Goal: Task Accomplishment & Management: Manage account settings

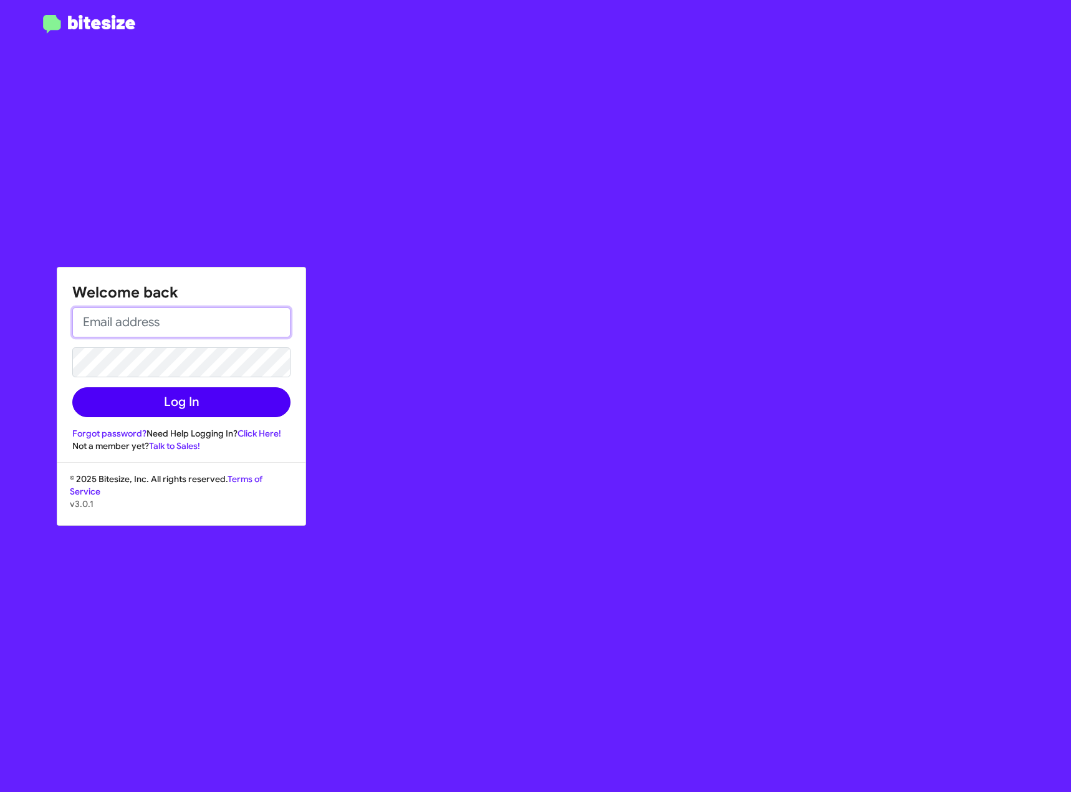
type input "[EMAIL_ADDRESS][DOMAIN_NAME]"
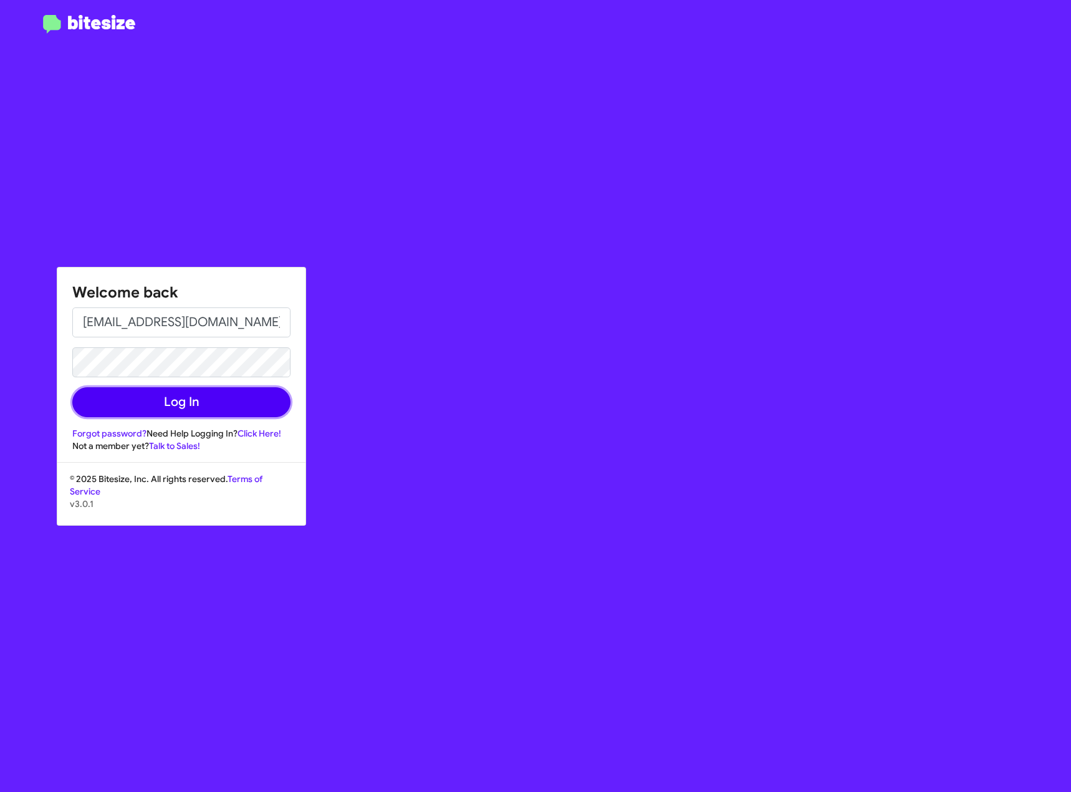
click at [178, 398] on button "Log In" at bounding box center [181, 402] width 218 height 30
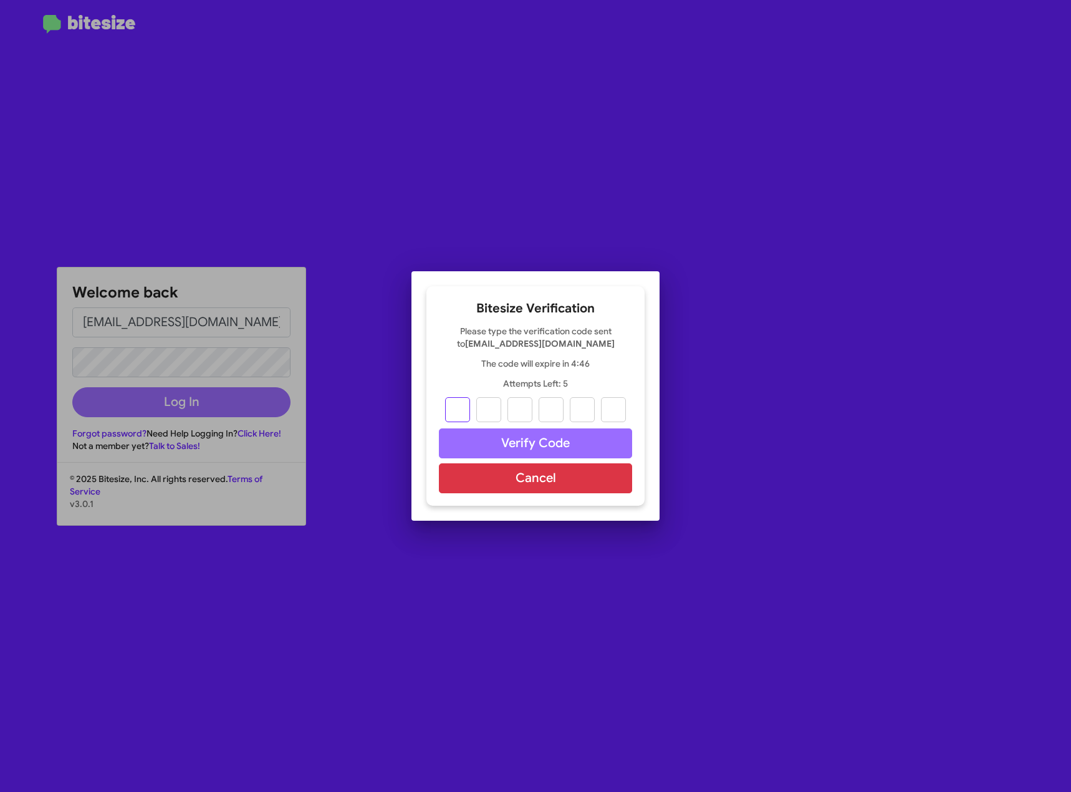
type input "5"
type input "1"
type input "5"
type input "4"
type input "9"
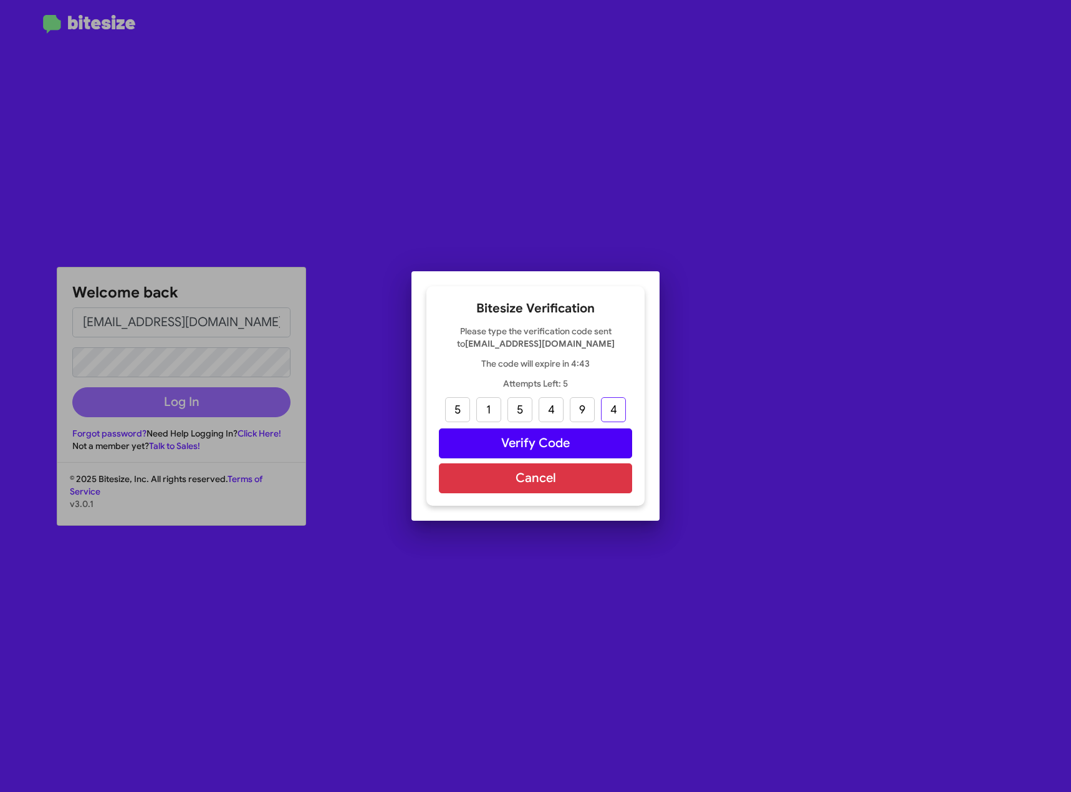
type input "4"
click at [505, 442] on button "Verify Code" at bounding box center [535, 443] width 193 height 30
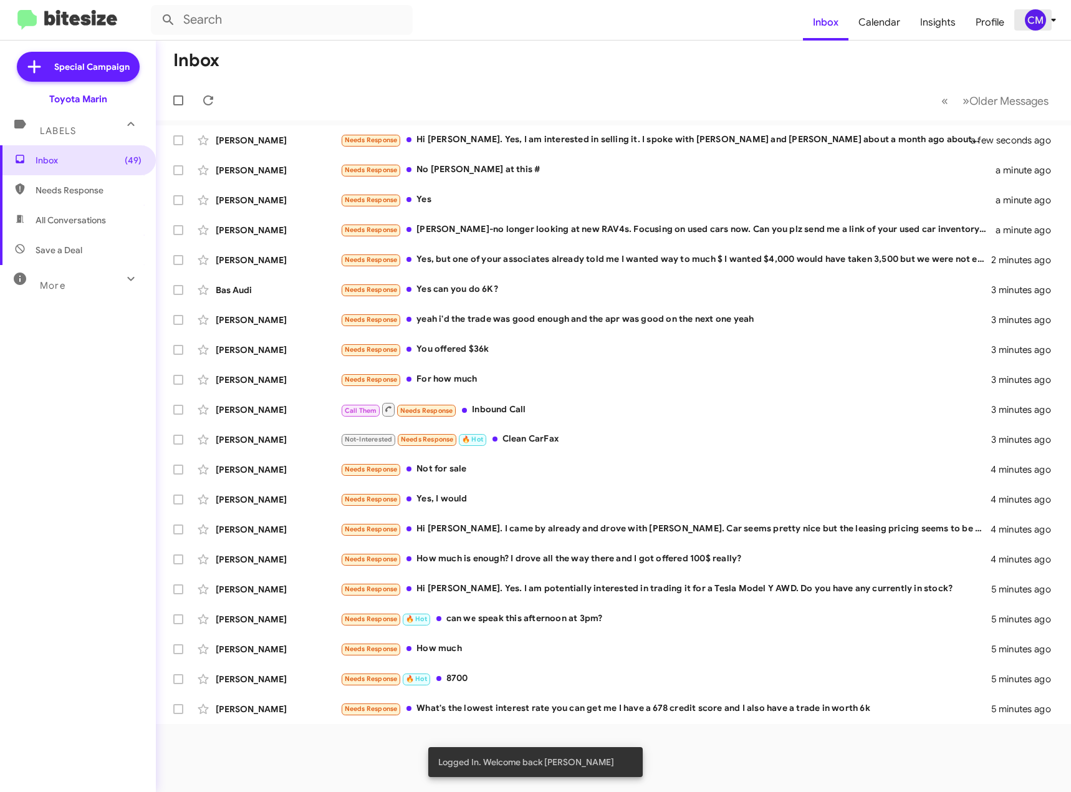
click at [1047, 21] on icon at bounding box center [1053, 19] width 15 height 15
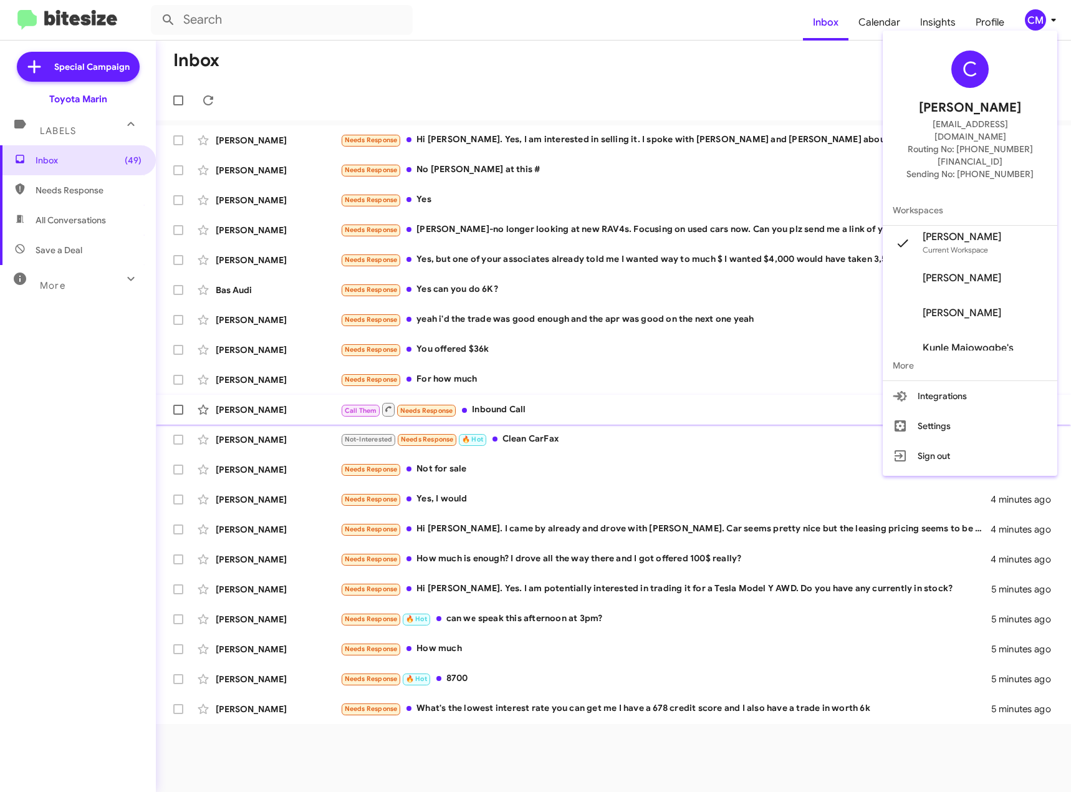
click at [936, 411] on button "Settings" at bounding box center [970, 426] width 175 height 30
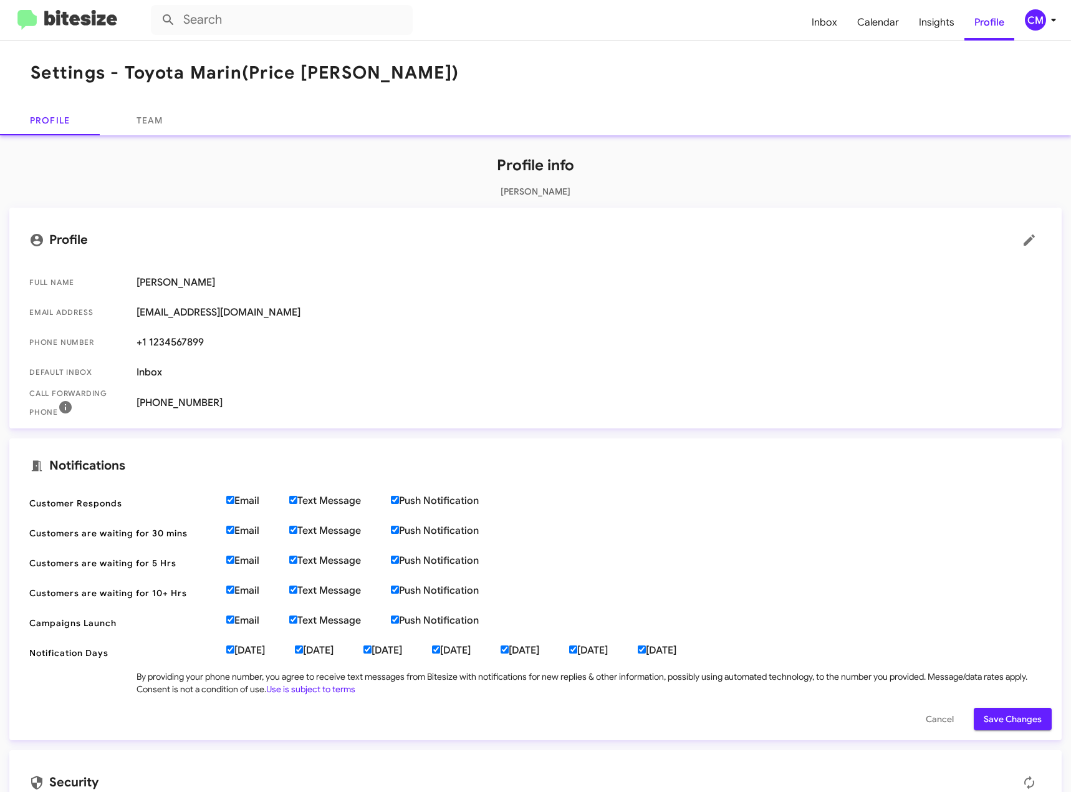
scroll to position [62, 0]
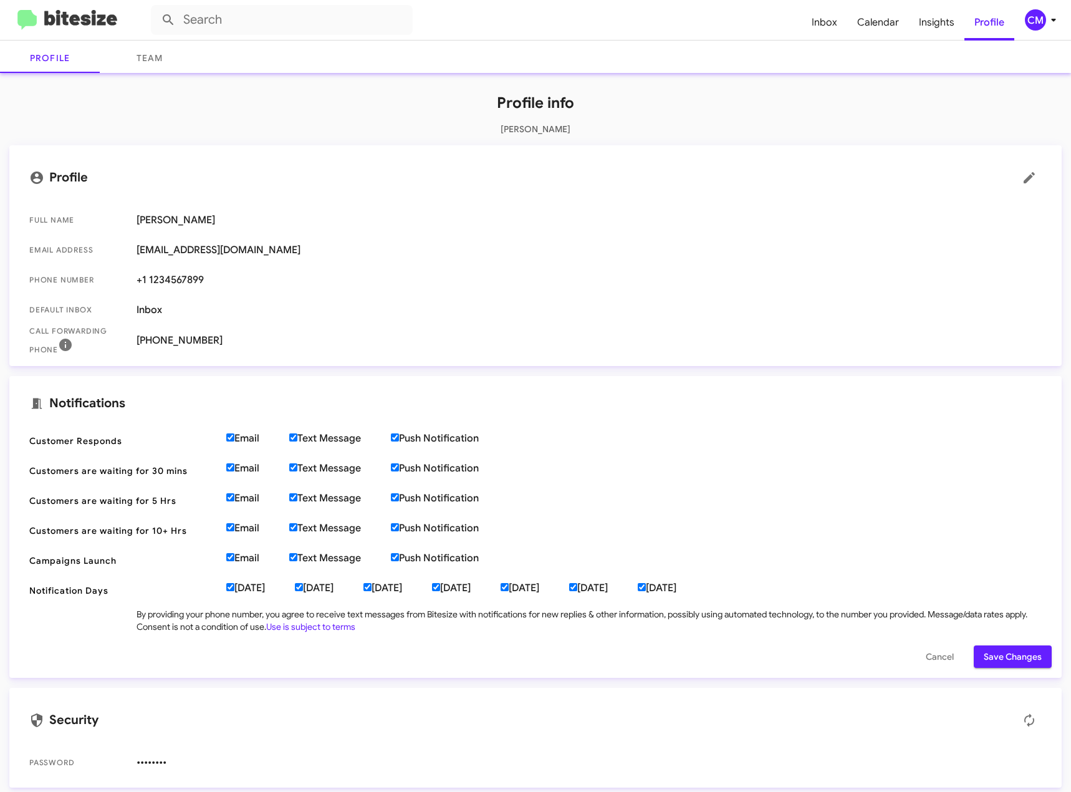
click at [231, 436] on input "Email" at bounding box center [230, 437] width 8 height 8
checkbox input "false"
click at [300, 438] on label "Text Message" at bounding box center [340, 438] width 102 height 12
click at [297, 438] on input "Text Message" at bounding box center [293, 437] width 8 height 8
checkbox input "false"
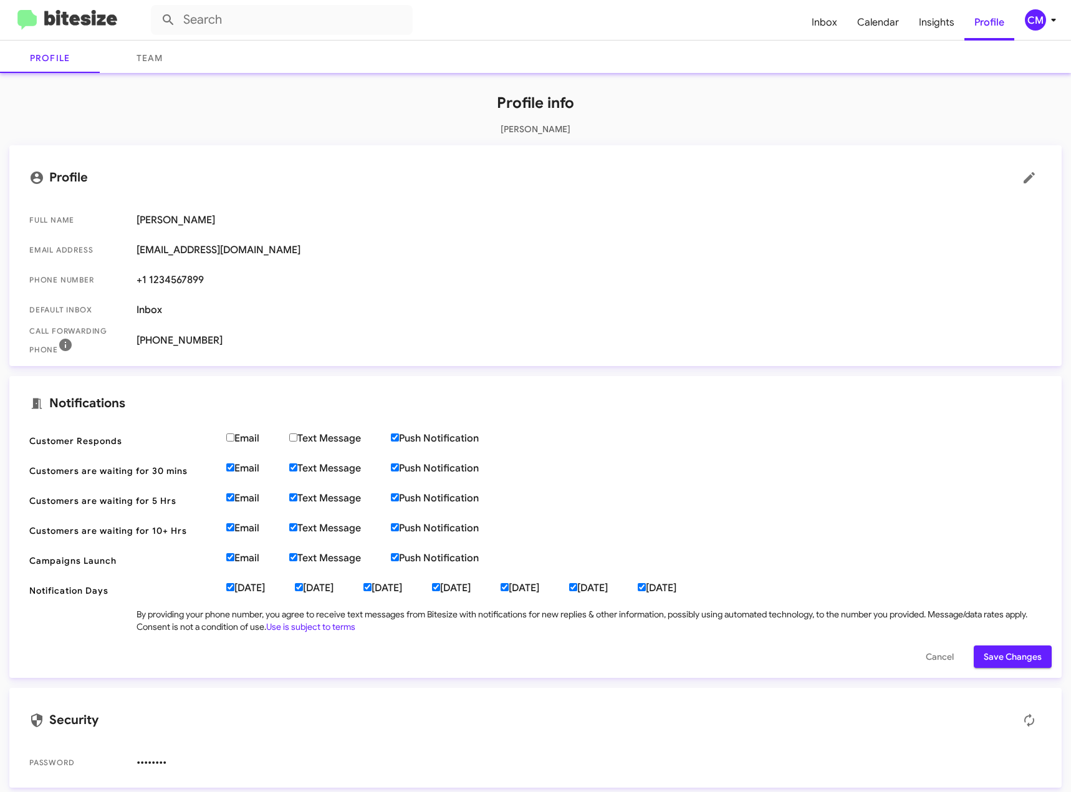
click at [399, 438] on input "Push Notification" at bounding box center [395, 437] width 8 height 8
checkbox input "false"
click at [234, 459] on span "Customers are waiting for 30 mins Email Text Message Push Notification" at bounding box center [535, 471] width 1032 height 30
click at [234, 469] on input "Email" at bounding box center [230, 467] width 8 height 8
checkbox input "false"
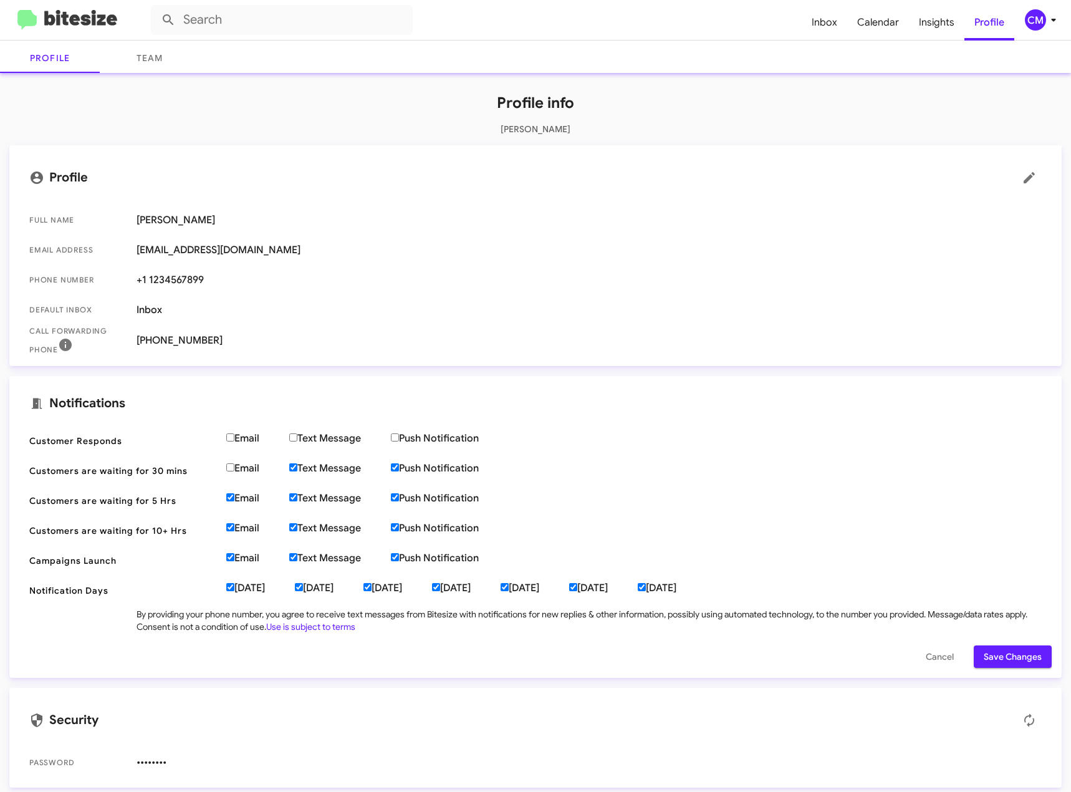
click at [297, 468] on input "Text Message" at bounding box center [293, 467] width 8 height 8
checkbox input "false"
click at [404, 466] on label "Push Notification" at bounding box center [450, 468] width 118 height 12
click at [399, 466] on input "Push Notification" at bounding box center [395, 467] width 8 height 8
checkbox input "false"
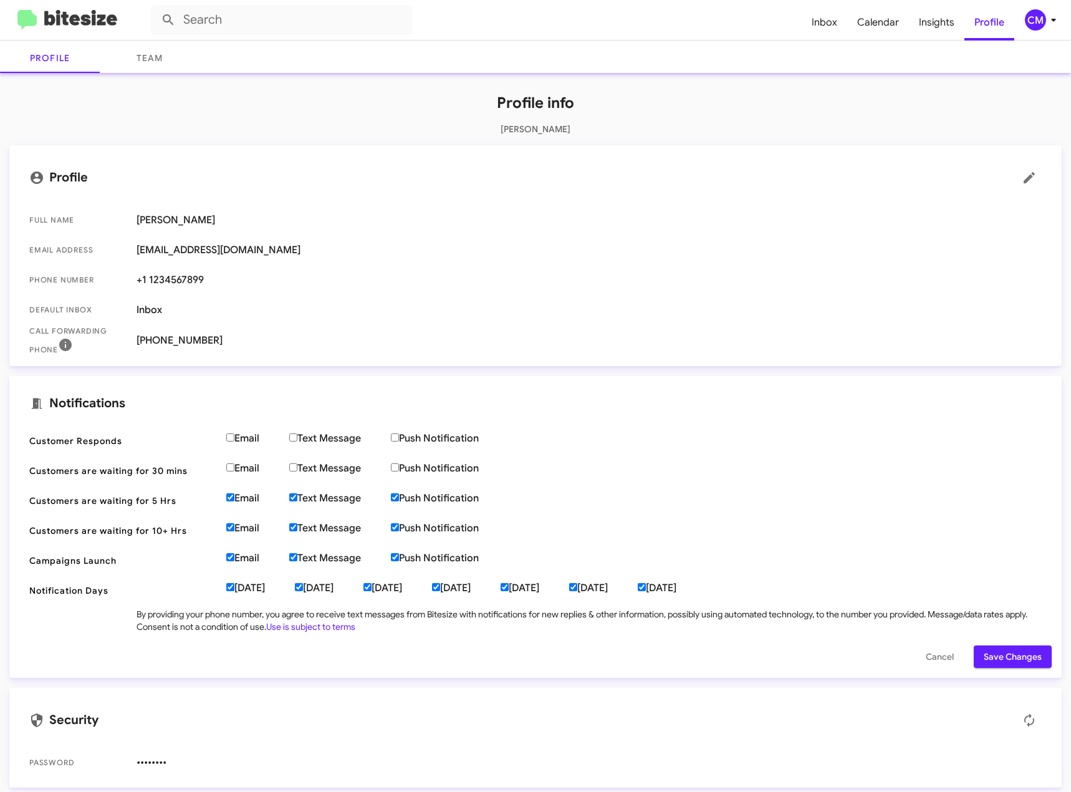
click at [235, 469] on label "Email" at bounding box center [257, 468] width 63 height 12
click at [234, 469] on input "Email" at bounding box center [230, 467] width 8 height 8
checkbox input "true"
click at [297, 466] on input "Text Message" at bounding box center [293, 467] width 8 height 8
checkbox input "true"
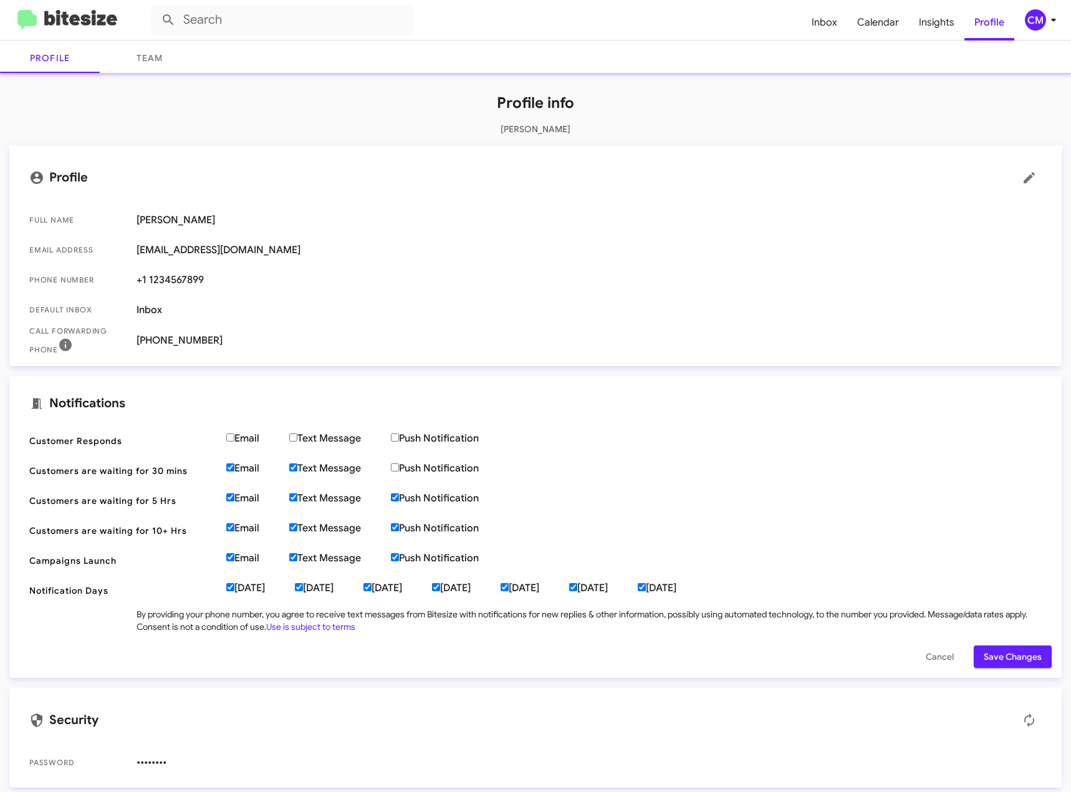
click at [398, 467] on input "Push Notification" at bounding box center [395, 467] width 8 height 8
checkbox input "true"
click at [233, 469] on input "Email" at bounding box center [230, 467] width 8 height 8
checkbox input "false"
click at [299, 467] on label "Text Message" at bounding box center [340, 468] width 102 height 12
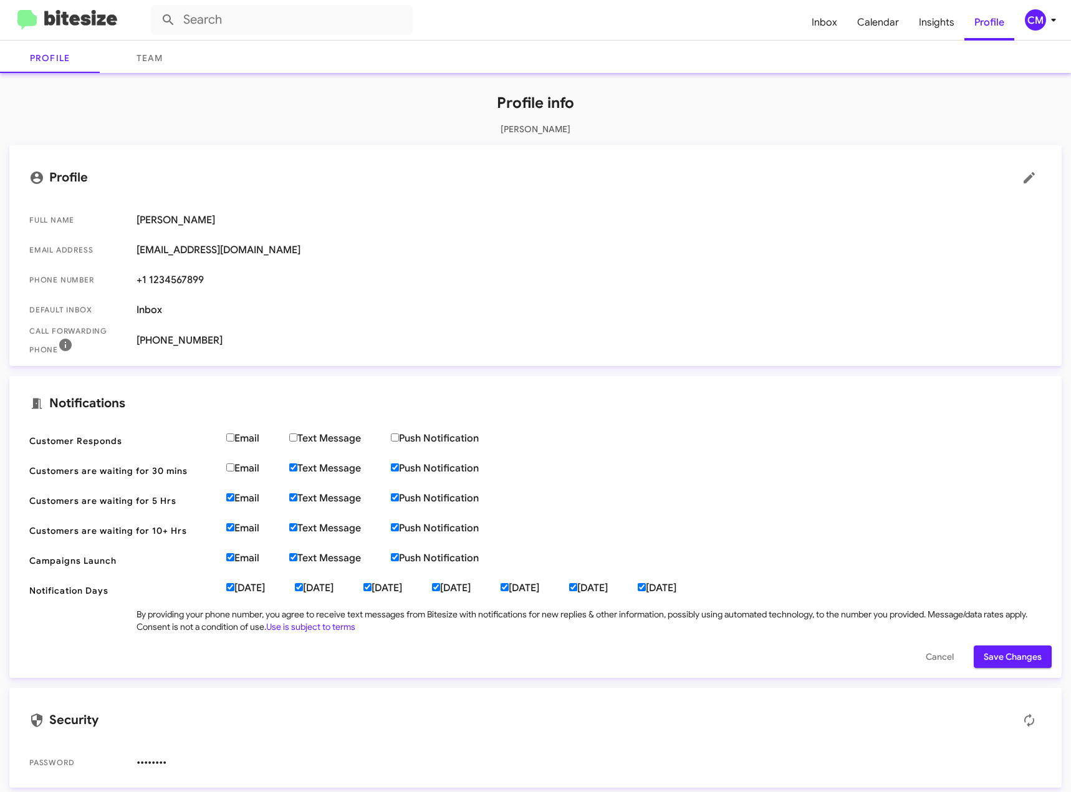
click at [297, 467] on input "Text Message" at bounding box center [293, 467] width 8 height 8
checkbox input "false"
click at [395, 468] on input "Push Notification" at bounding box center [395, 467] width 8 height 8
checkbox input "false"
click at [233, 557] on input "Email" at bounding box center [230, 557] width 8 height 8
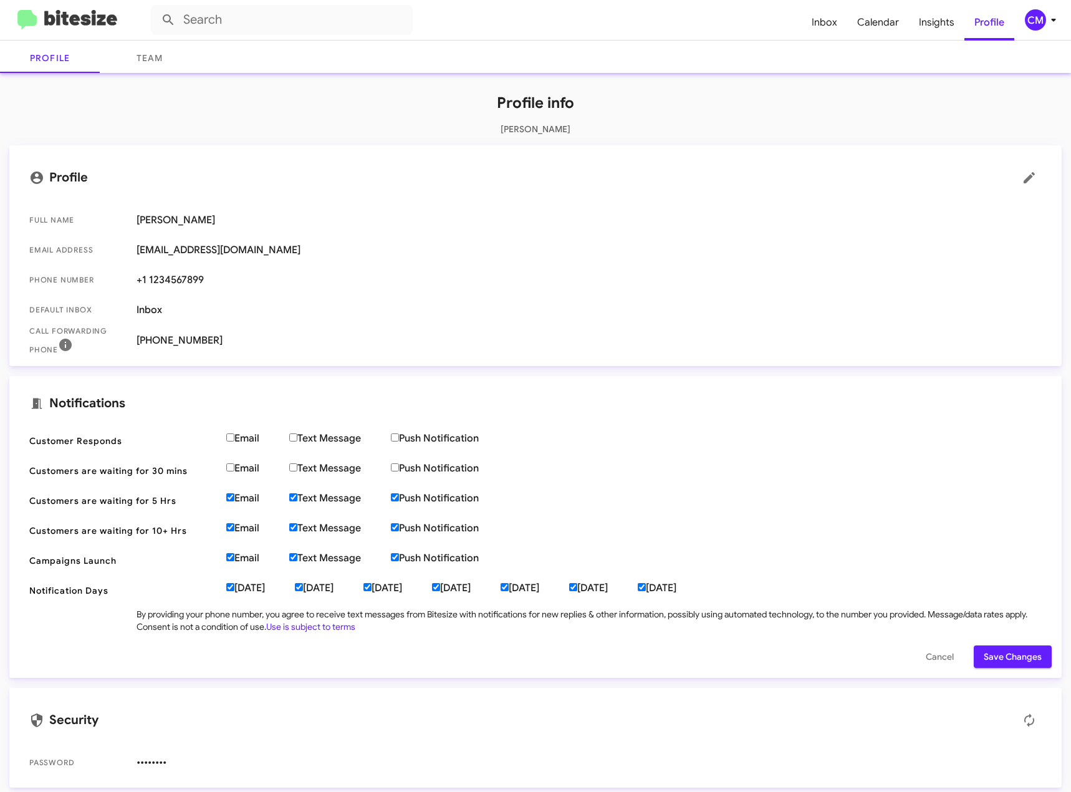
checkbox input "false"
click at [294, 553] on input "Text Message" at bounding box center [293, 557] width 8 height 8
checkbox input "false"
click at [399, 555] on input "Push Notification" at bounding box center [395, 557] width 8 height 8
checkbox input "false"
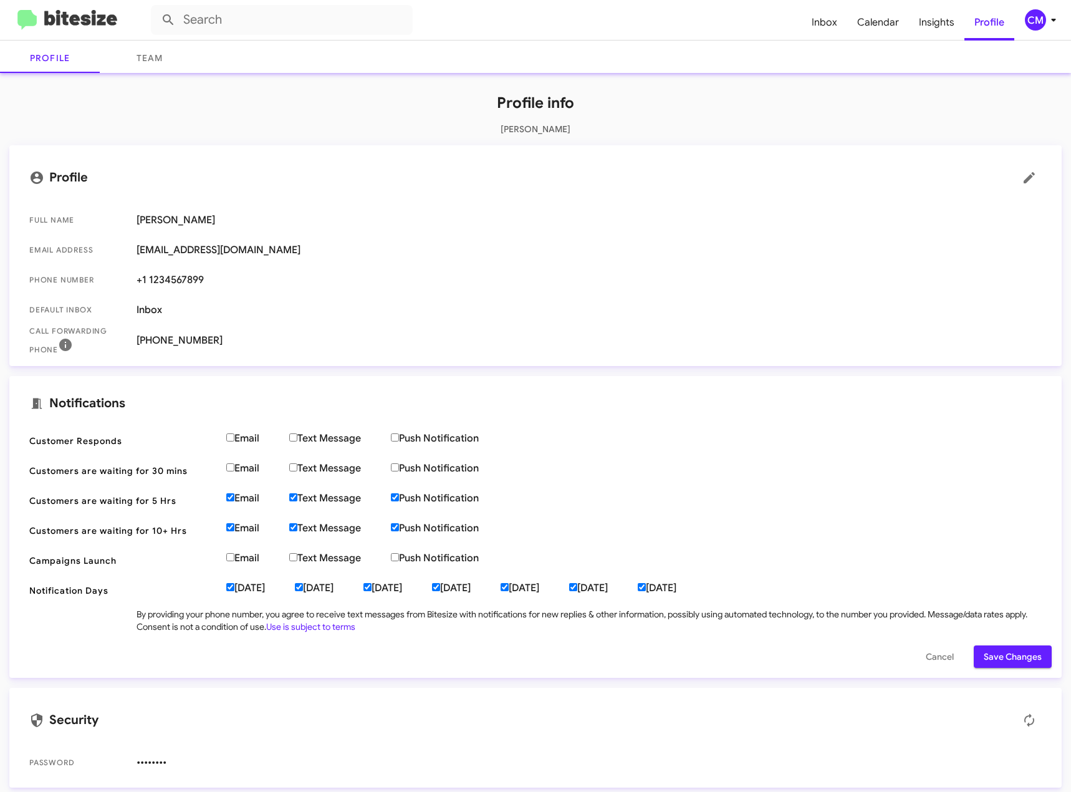
click at [987, 648] on span "Save Changes" at bounding box center [1013, 656] width 58 height 22
click at [1001, 650] on span "Save Changes" at bounding box center [1013, 656] width 58 height 22
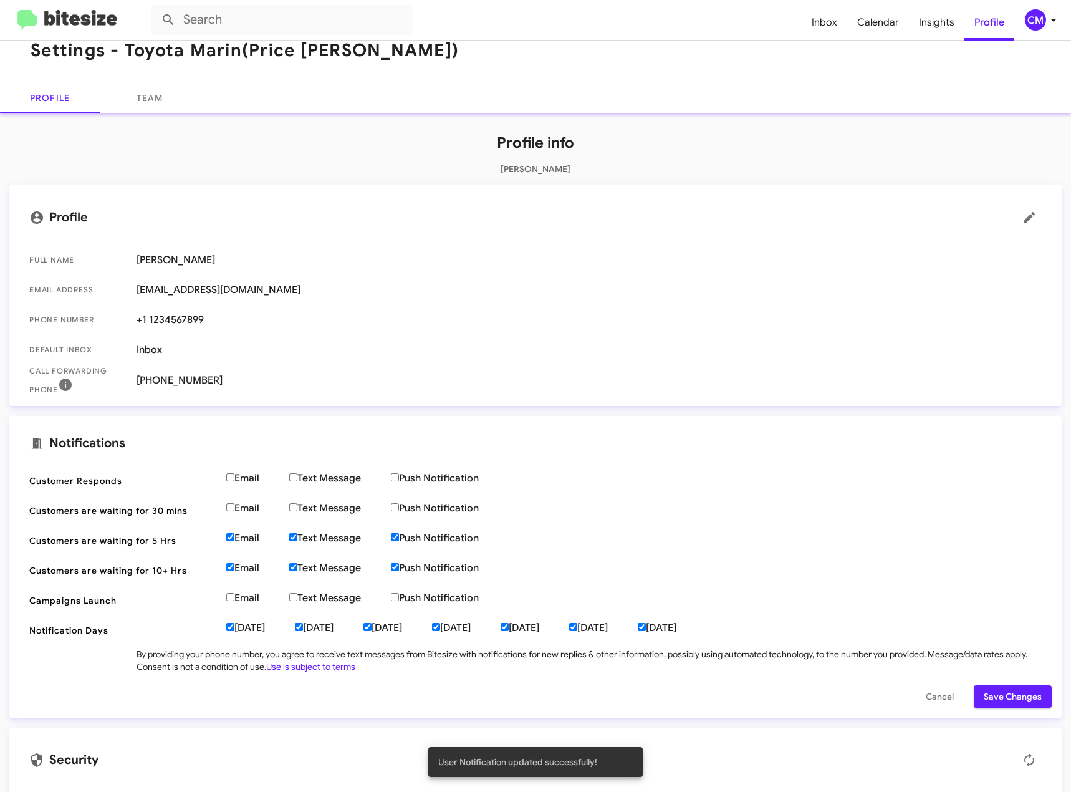
scroll to position [0, 0]
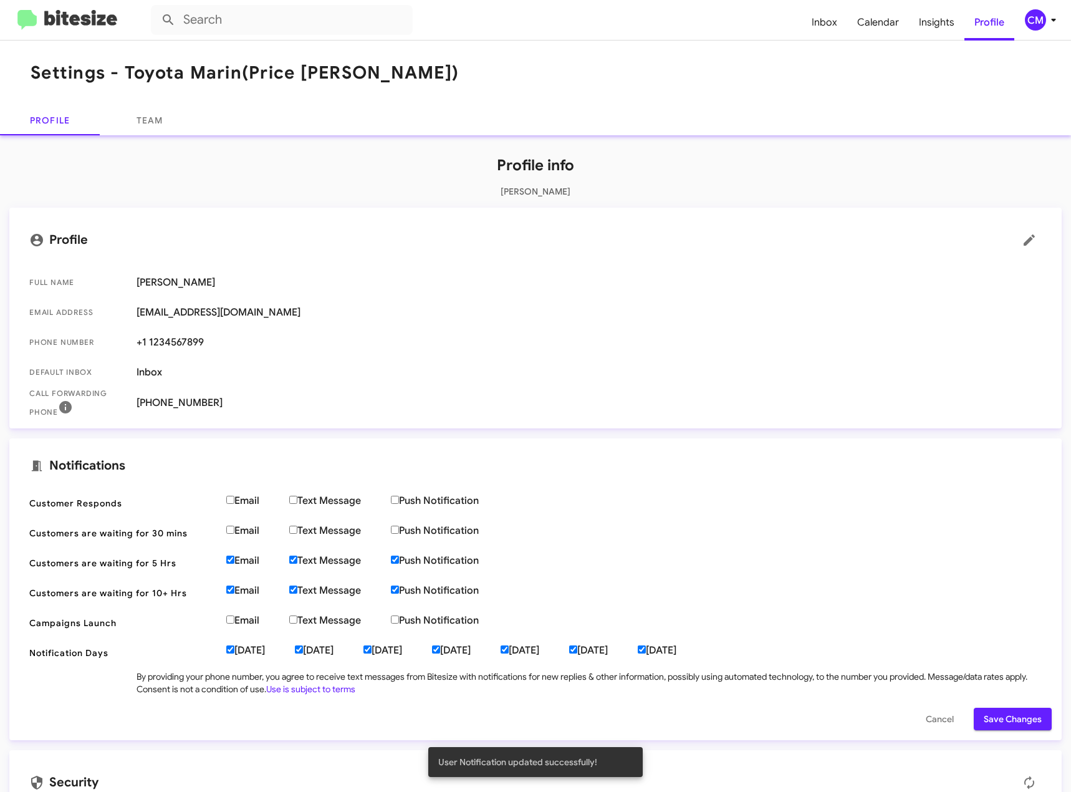
click at [60, 17] on img at bounding box center [67, 20] width 100 height 21
